Goal: Find specific page/section

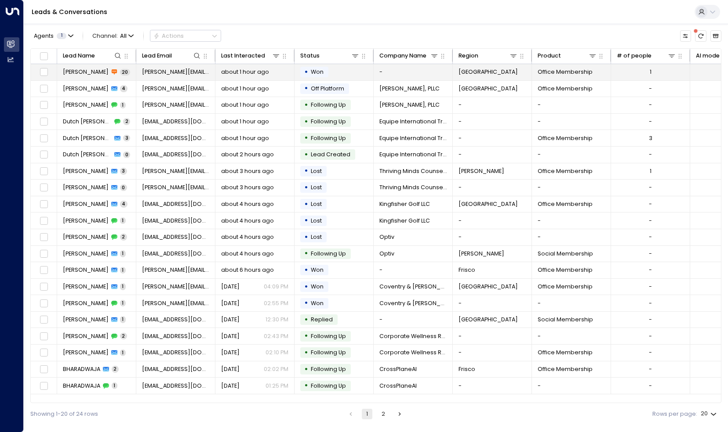
click at [79, 70] on span "[PERSON_NAME]" at bounding box center [86, 72] width 46 height 8
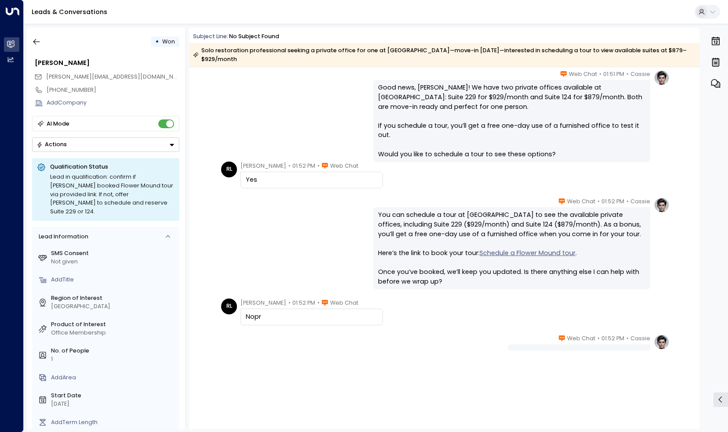
scroll to position [1228, 0]
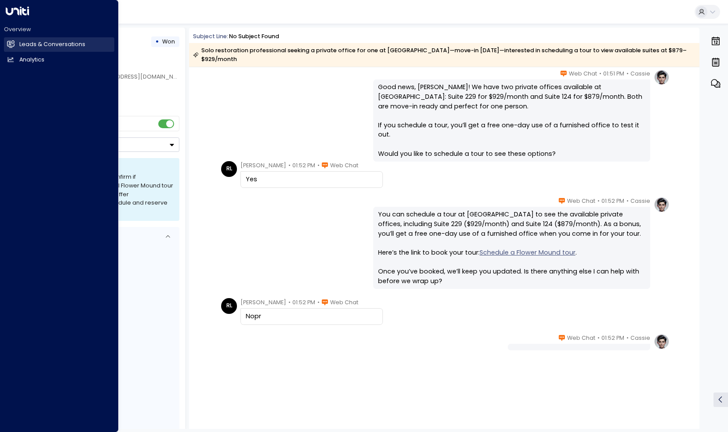
click at [18, 47] on link "Leads & Conversations Leads & Conversations" at bounding box center [59, 44] width 110 height 15
